Goal: Task Accomplishment & Management: Complete application form

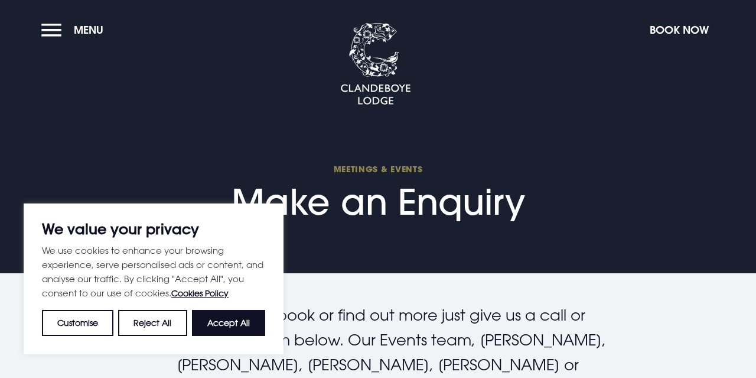
click at [578, 217] on section "Meetings & Events Make an Enquiry" at bounding box center [378, 136] width 756 height 273
click at [208, 323] on button "Accept All" at bounding box center [228, 323] width 73 height 26
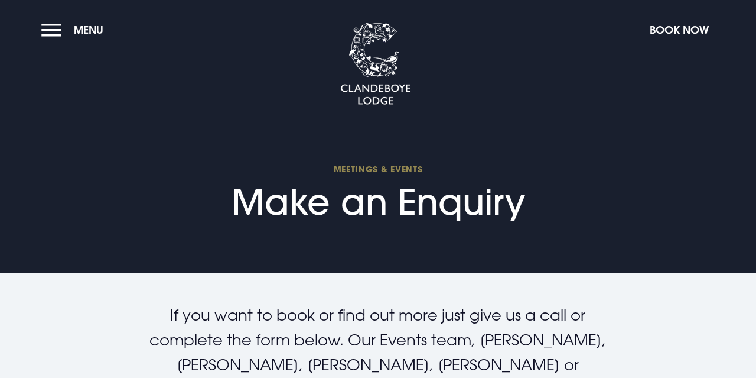
checkbox input "true"
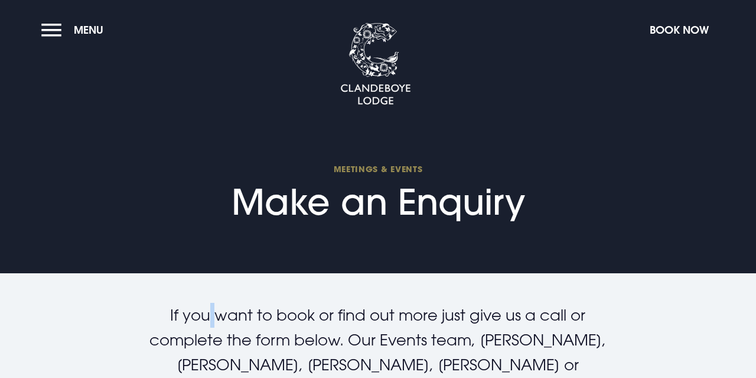
click at [208, 323] on p "If you want to book or find out more just give us a call or complete the form b…" at bounding box center [378, 352] width 480 height 99
click at [299, 273] on section "Meetings & Events Make an Enquiry" at bounding box center [378, 136] width 756 height 273
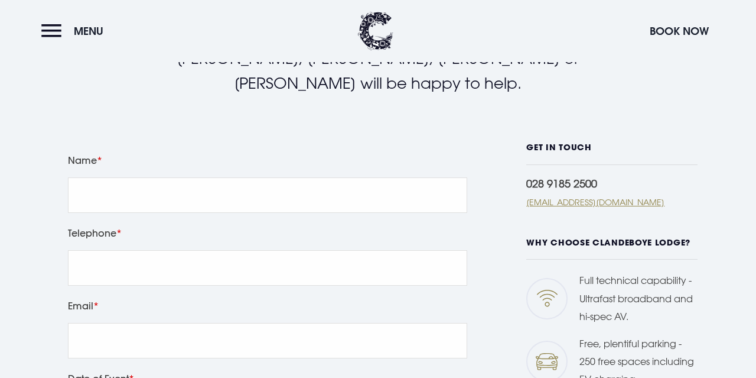
scroll to position [308, 0]
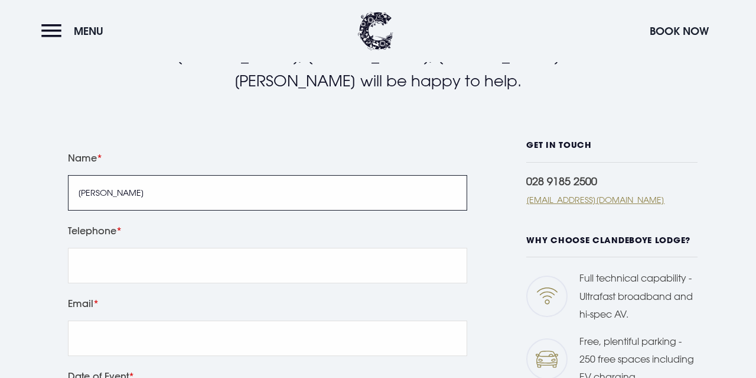
type input "[PERSON_NAME]"
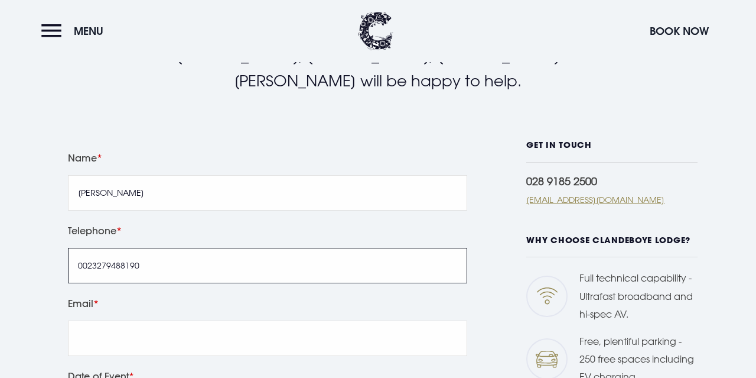
type input "0023279488190"
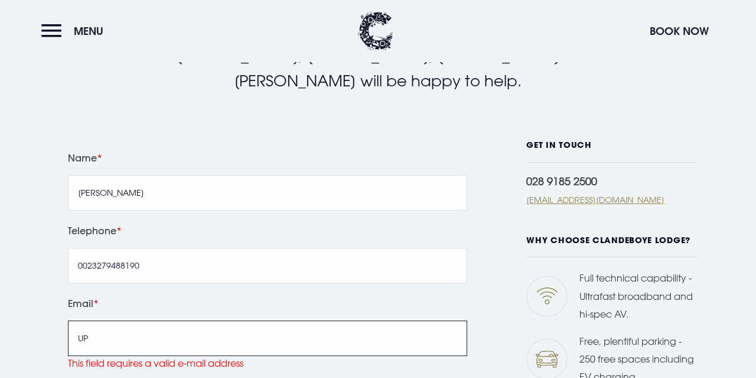
type input "U"
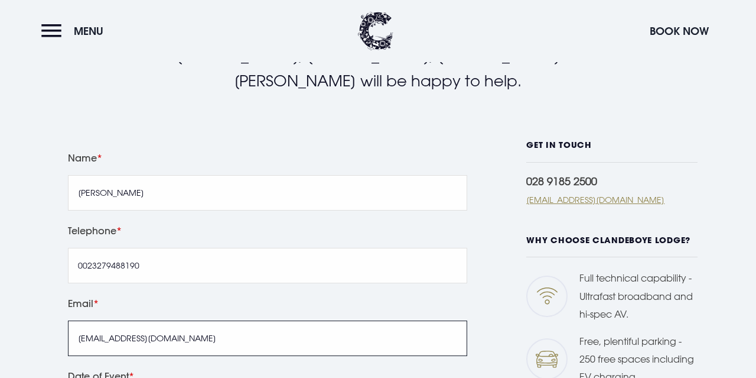
type input "[EMAIL_ADDRESS][DOMAIN_NAME]"
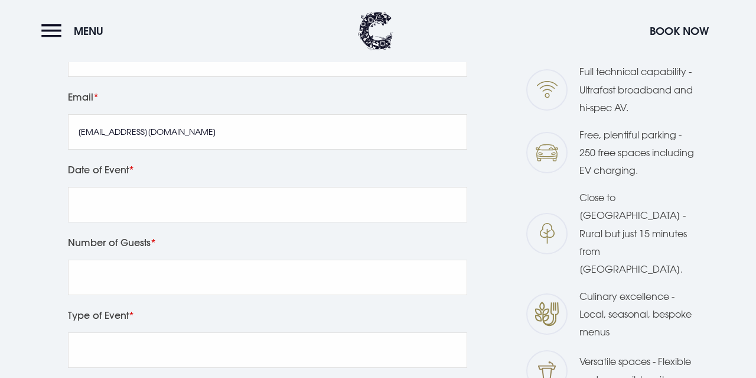
scroll to position [518, 0]
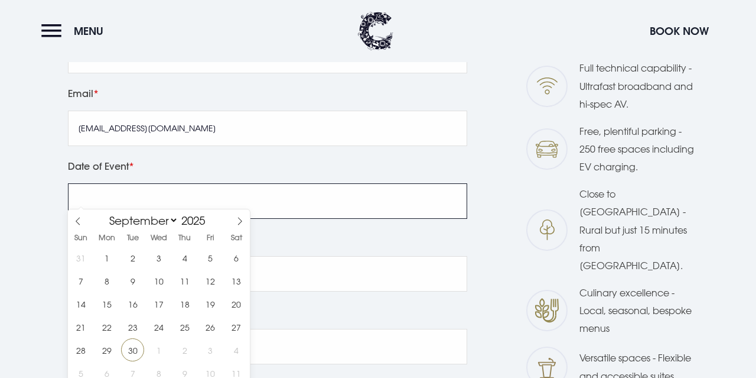
click at [88, 199] on input "text" at bounding box center [268, 200] width 400 height 35
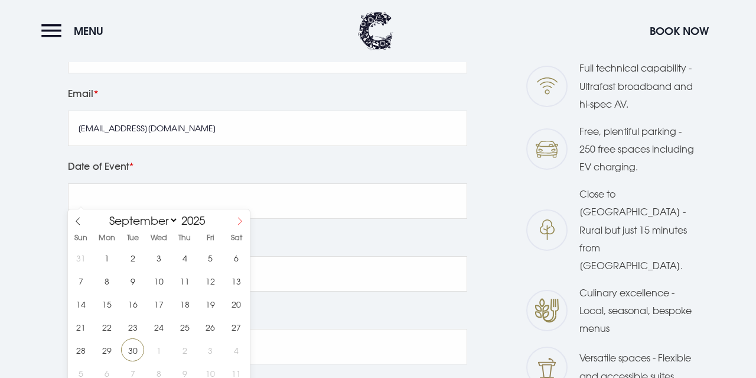
click at [242, 222] on icon at bounding box center [240, 221] width 8 height 8
select select "10"
click at [135, 350] on span "25" at bounding box center [132, 349] width 23 height 23
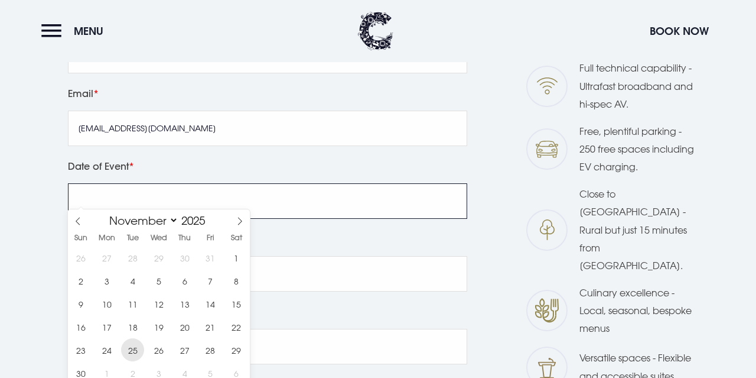
type input "[DATE]"
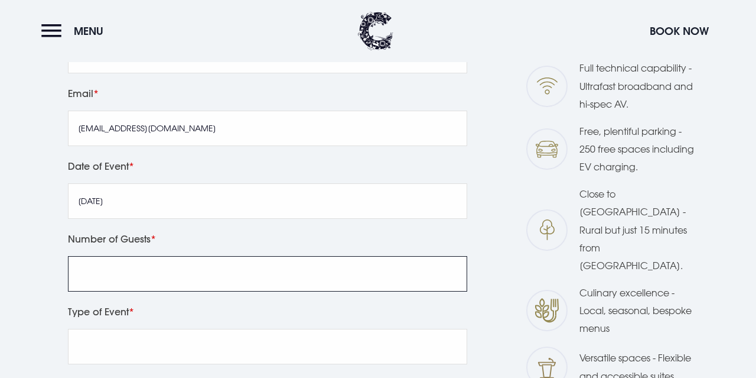
click at [115, 266] on input "Number of Guests" at bounding box center [268, 273] width 400 height 35
type input "2"
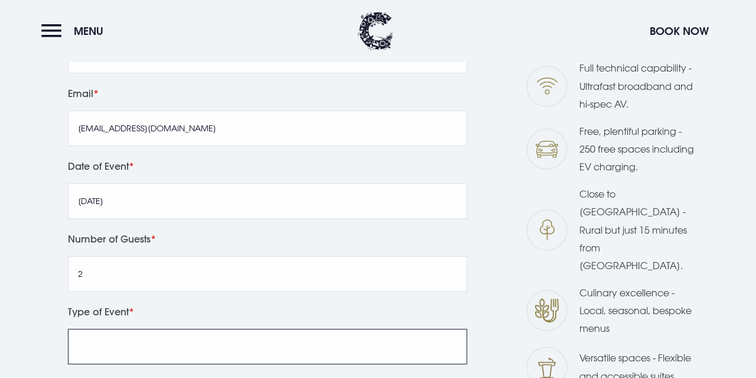
click at [109, 340] on input "Type of Event" at bounding box center [268, 346] width 400 height 35
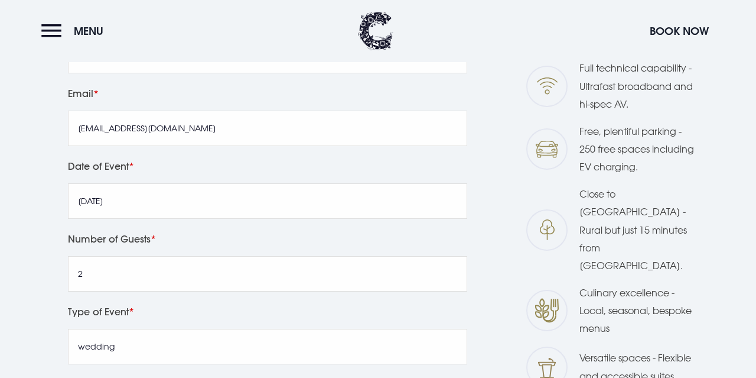
click at [330, 303] on label "Type of Event" at bounding box center [268, 311] width 400 height 17
click at [330, 329] on input "wedding" at bounding box center [268, 346] width 400 height 35
click at [330, 303] on label "Type of Event" at bounding box center [268, 311] width 400 height 17
click at [330, 329] on input "weddin" at bounding box center [268, 346] width 400 height 35
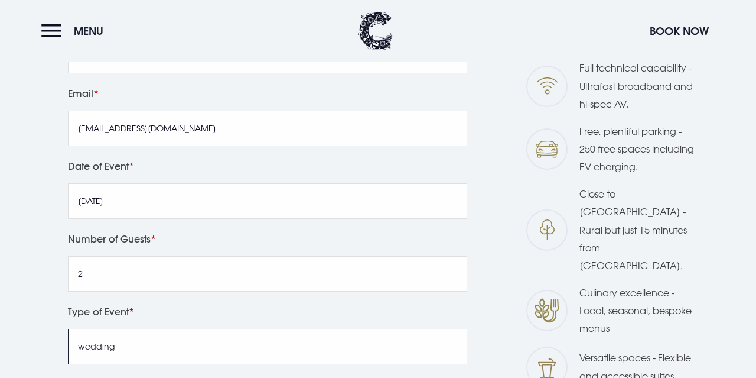
type input "wedding"
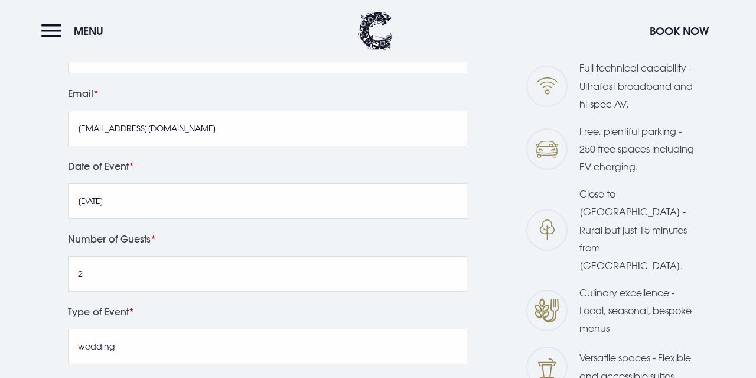
click at [507, 354] on div "Leave this field blank Name [PERSON_NAME] Telephone 0023279488190 Email [EMAIL_…" at bounding box center [378, 267] width 742 height 674
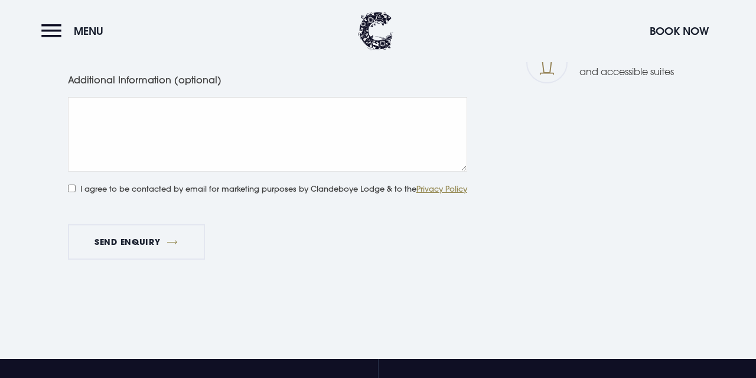
scroll to position [833, 0]
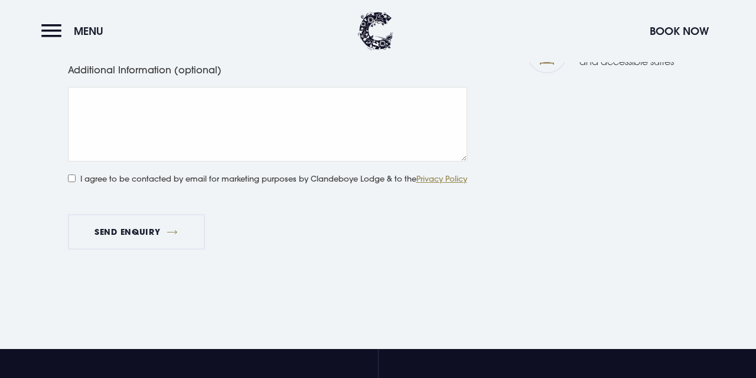
click at [70, 174] on input "I agree to be contacted by email for marketing purposes by Clandeboye Lodge & t…" at bounding box center [72, 178] width 8 height 8
checkbox input "true"
click at [123, 216] on button "Send Enquiry" at bounding box center [136, 231] width 137 height 35
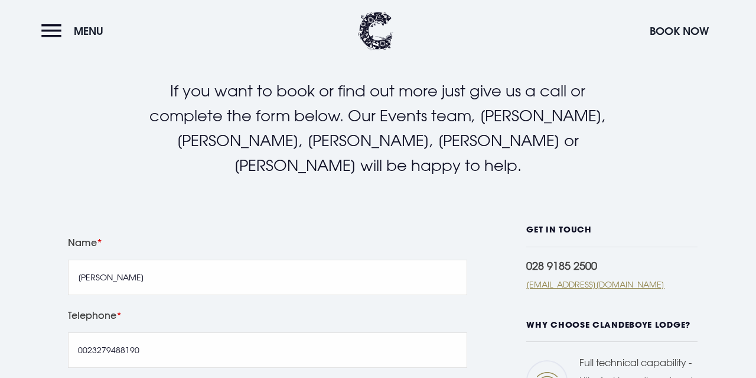
scroll to position [221, 0]
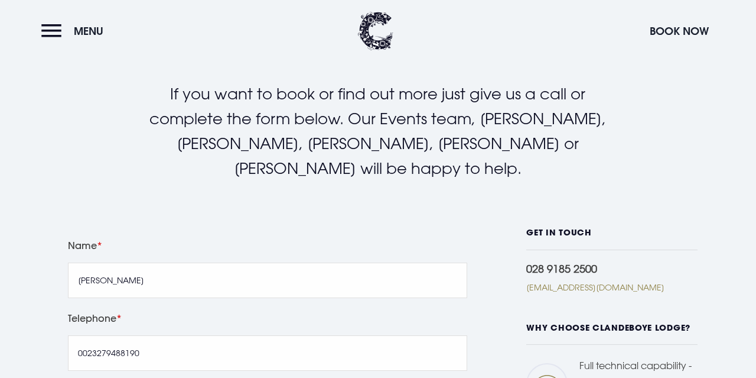
click at [621, 281] on link "[EMAIL_ADDRESS][DOMAIN_NAME]" at bounding box center [612, 287] width 170 height 12
